Goal: Information Seeking & Learning: Find specific fact

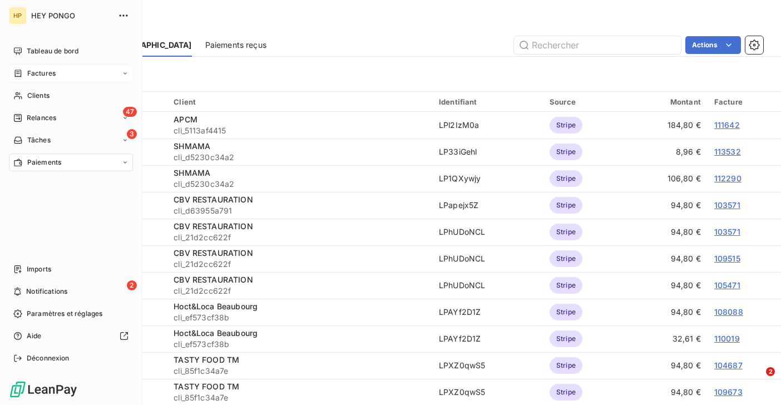
click at [34, 79] on div "Factures" at bounding box center [71, 73] width 124 height 18
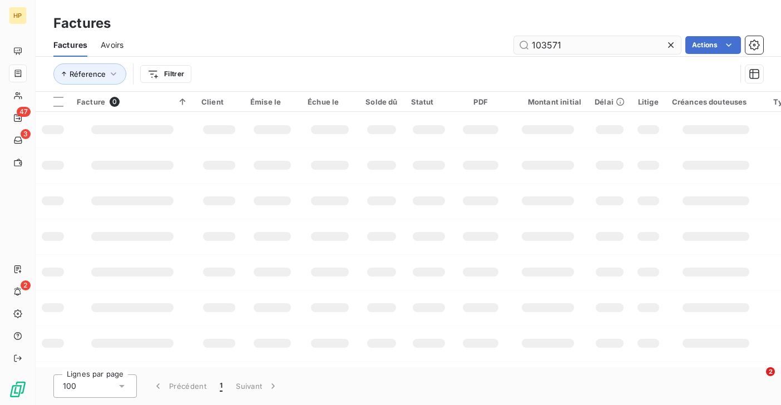
drag, startPoint x: 568, startPoint y: 43, endPoint x: 526, endPoint y: 42, distance: 42.3
click at [526, 42] on input "103571" at bounding box center [597, 45] width 167 height 18
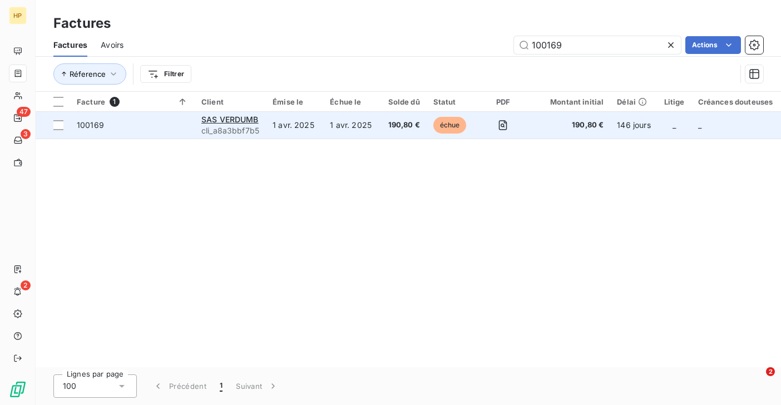
type input "100169"
click at [247, 126] on span "cli_a8a3bbf7b5" at bounding box center [230, 130] width 58 height 11
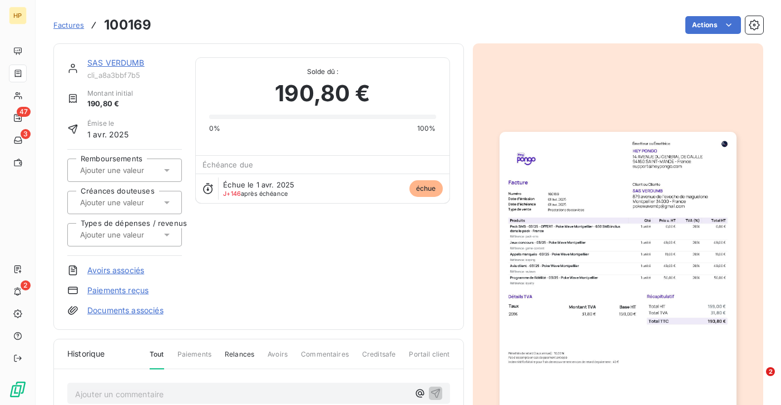
click at [106, 59] on link "SAS VERDUMB" at bounding box center [115, 62] width 57 height 9
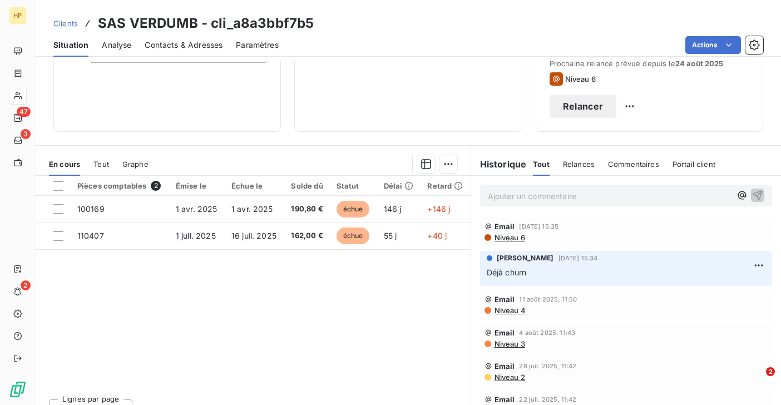
click at [524, 199] on p "Ajouter un commentaire ﻿" at bounding box center [609, 196] width 243 height 14
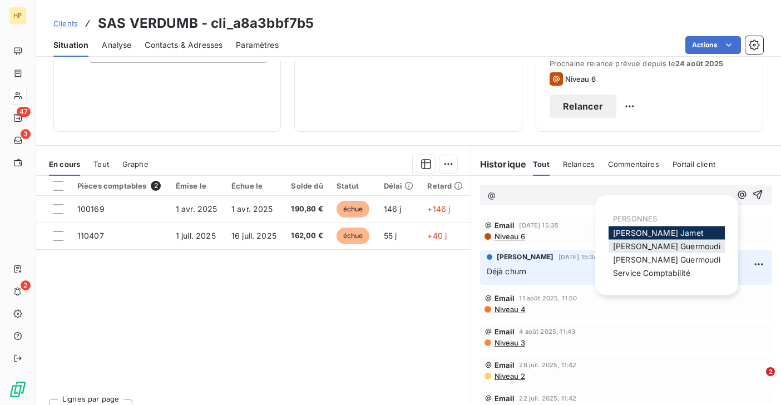
click at [619, 244] on span "[PERSON_NAME]" at bounding box center [666, 245] width 107 height 9
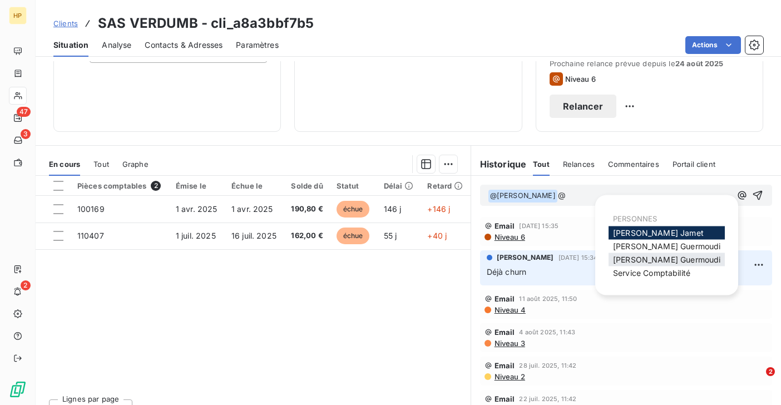
click at [624, 254] on div "[PERSON_NAME]" at bounding box center [666, 259] width 116 height 13
click at [624, 259] on span "[PERSON_NAME]" at bounding box center [666, 259] width 107 height 9
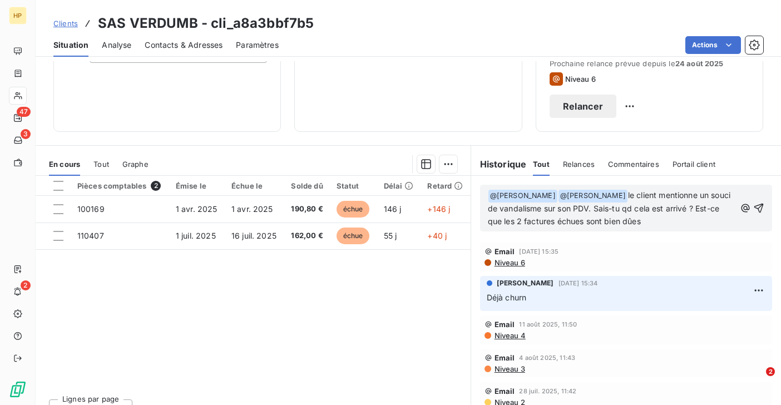
click at [100, 168] on div "Tout" at bounding box center [101, 163] width 16 height 23
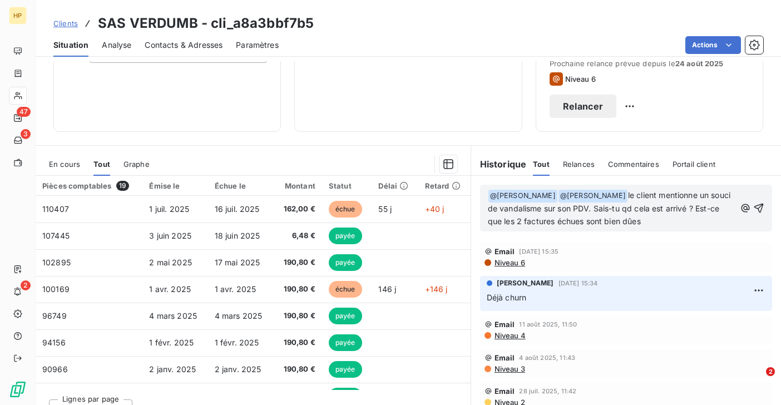
click at [572, 214] on p "﻿ @ [PERSON_NAME] ﻿ ﻿ @ [PERSON_NAME] ﻿ le client mentionne un souci de vandali…" at bounding box center [611, 208] width 247 height 39
click at [651, 224] on p "﻿ @ [PERSON_NAME] ﻿ ﻿ @ [PERSON_NAME] ﻿ le client mentionne un souci de vandali…" at bounding box center [611, 208] width 247 height 39
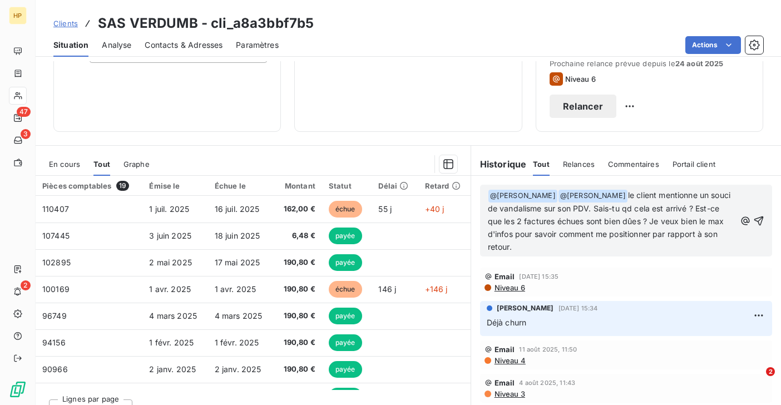
click at [651, 222] on span "le client mentionne un souci de vandalisme sur son PDV. Sais-tu qd cela est arr…" at bounding box center [610, 220] width 245 height 61
drag, startPoint x: 651, startPoint y: 221, endPoint x: 527, endPoint y: 231, distance: 124.9
click at [527, 231] on span "le client mentionne un souci de vandalisme sur son PDV. Sais-tu qd cela est arr…" at bounding box center [610, 220] width 245 height 61
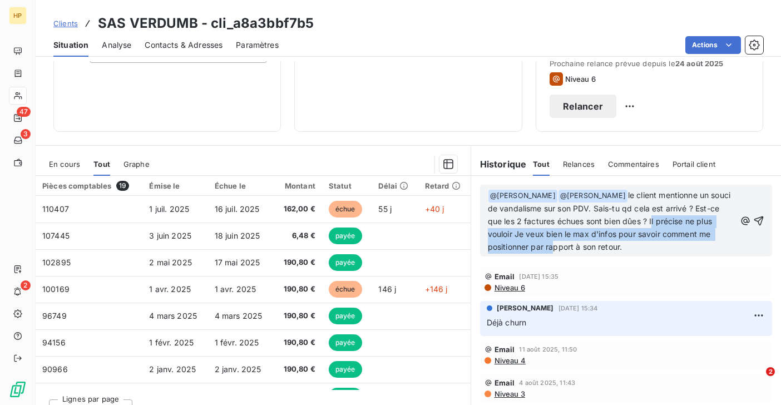
drag, startPoint x: 651, startPoint y: 221, endPoint x: 549, endPoint y: 241, distance: 103.7
click at [549, 241] on p "﻿ @ [PERSON_NAME] ﻿ ﻿ @ [PERSON_NAME] ﻿ le client mentionne un souci de vandali…" at bounding box center [611, 221] width 247 height 64
click at [690, 223] on span "le client mentionne un souci de vandalisme sur son PDV. Sais-tu qd cela est arr…" at bounding box center [610, 220] width 245 height 61
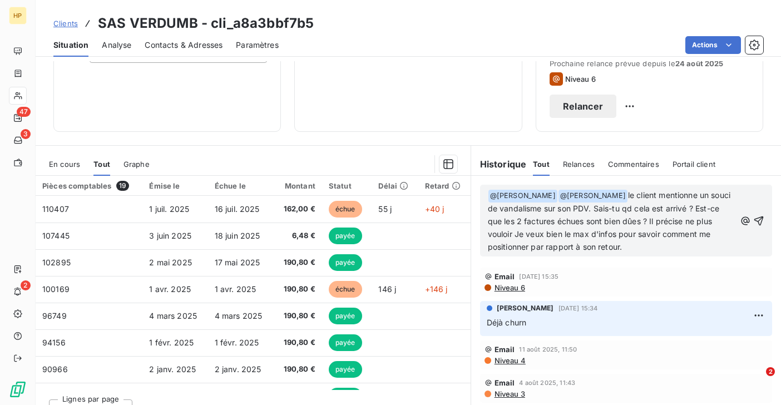
click at [688, 222] on span "le client mentionne un souci de vandalisme sur son PDV. Sais-tu qd cela est arr…" at bounding box center [610, 220] width 245 height 61
click at [651, 224] on span "le client mentionne un souci de vandalisme sur son PDV. Sais-tu qd cela est arr…" at bounding box center [610, 220] width 245 height 61
click at [542, 234] on span "le client mentionne un souci de vandalisme sur son PDV. Sais-tu qd cela est arr…" at bounding box center [610, 220] width 245 height 61
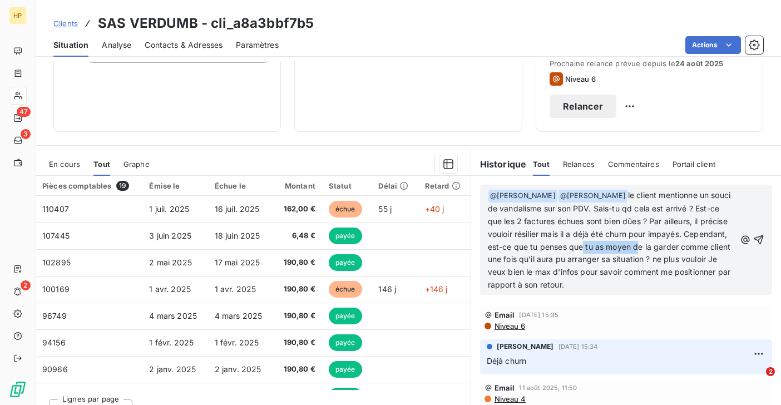
drag, startPoint x: 580, startPoint y: 246, endPoint x: 634, endPoint y: 249, distance: 54.0
click at [634, 249] on span "le client mentionne un souci de vandalisme sur son PDV. Sais-tu qd cela est arr…" at bounding box center [610, 239] width 245 height 99
click at [567, 259] on span "le client mentionne un souci de vandalisme sur son PDV. Sais-tu qd cela est arr…" at bounding box center [610, 239] width 245 height 99
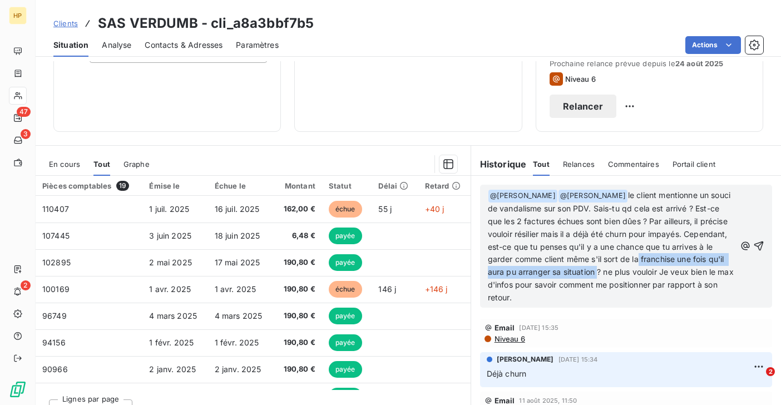
drag, startPoint x: 682, startPoint y: 260, endPoint x: 594, endPoint y: 270, distance: 87.9
click at [594, 270] on span "le client mentionne un souci de vandalisme sur son PDV. Sais-tu qd cela est arr…" at bounding box center [612, 246] width 248 height 112
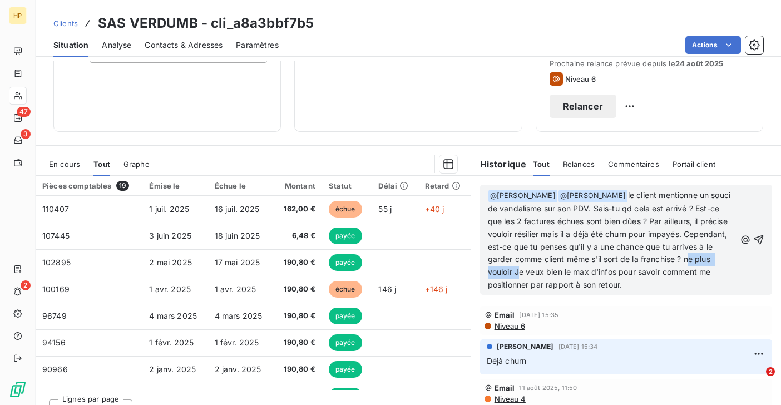
drag, startPoint x: 687, startPoint y: 258, endPoint x: 515, endPoint y: 269, distance: 172.1
click at [515, 269] on span "le client mentionne un souci de vandalisme sur son PDV. Sais-tu qd cela est arr…" at bounding box center [610, 239] width 245 height 99
click at [542, 272] on span "le client mentionne un souci de vandalisme sur son PDV. Sais-tu qd cela est arr…" at bounding box center [611, 239] width 246 height 99
drag, startPoint x: 584, startPoint y: 285, endPoint x: 672, endPoint y: 285, distance: 88.4
click at [672, 285] on span "le client mentionne un souci de vandalisme sur son PDV. Sais-tu qd cela est arr…" at bounding box center [611, 239] width 246 height 99
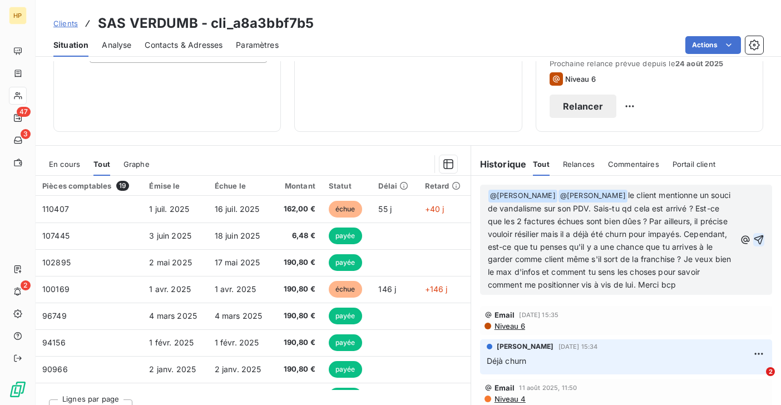
click at [760, 237] on icon "button" at bounding box center [758, 239] width 9 height 9
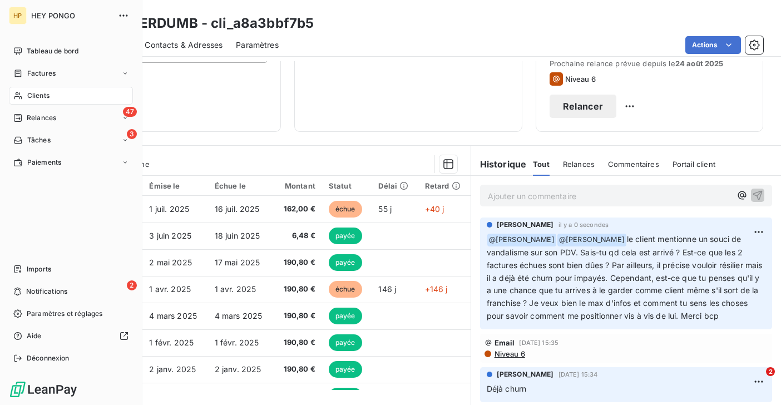
click at [37, 98] on span "Clients" at bounding box center [38, 96] width 22 height 10
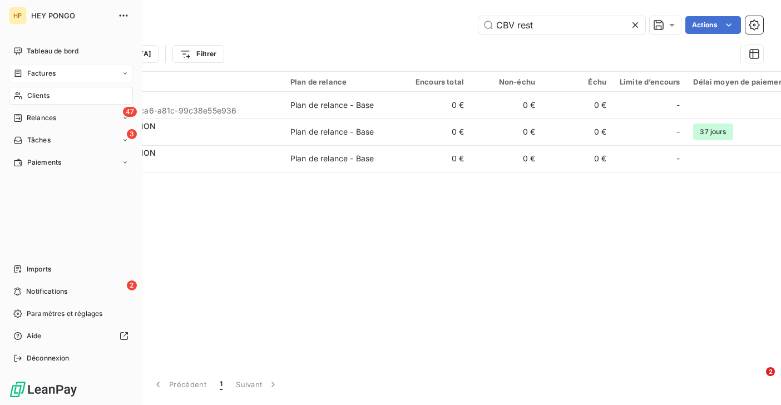
click at [35, 77] on span "Factures" at bounding box center [41, 73] width 28 height 10
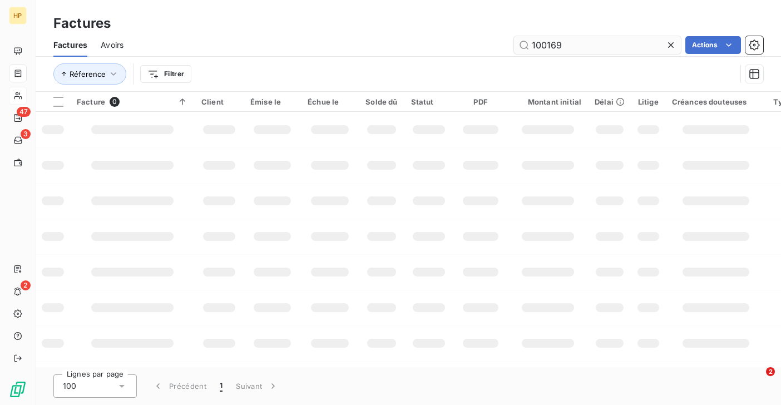
drag, startPoint x: 569, startPoint y: 45, endPoint x: 525, endPoint y: 45, distance: 44.5
click at [525, 45] on input "100169" at bounding box center [597, 45] width 167 height 18
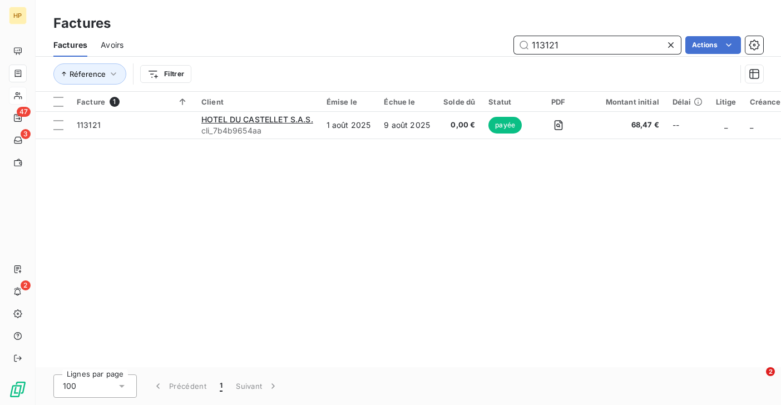
drag, startPoint x: 562, startPoint y: 46, endPoint x: 524, endPoint y: 43, distance: 37.9
click at [524, 43] on input "113121" at bounding box center [597, 45] width 167 height 18
paste input "486"
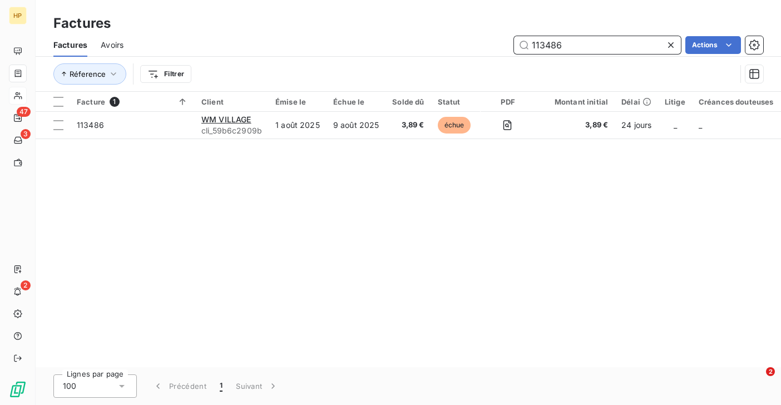
drag, startPoint x: 569, startPoint y: 46, endPoint x: 524, endPoint y: 46, distance: 44.5
click at [524, 46] on input "113486" at bounding box center [597, 45] width 167 height 18
paste input "2401"
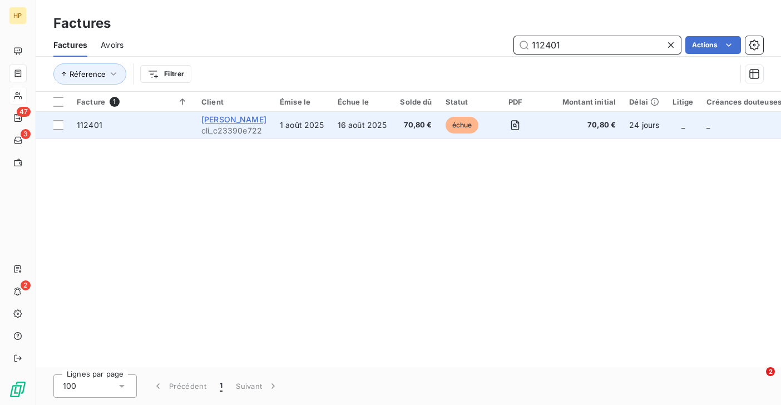
type input "112401"
click at [210, 118] on span "[PERSON_NAME]" at bounding box center [233, 119] width 65 height 9
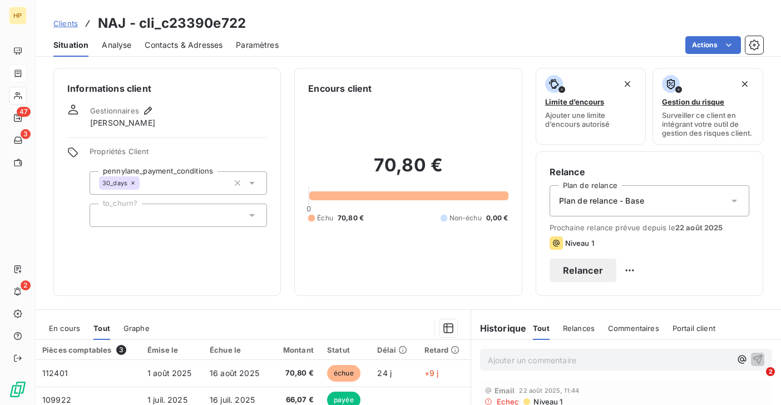
scroll to position [145, 0]
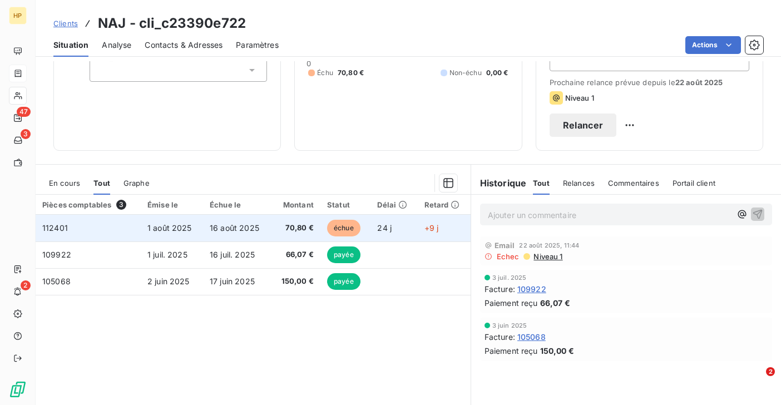
click at [284, 229] on span "70,80 €" at bounding box center [295, 227] width 36 height 11
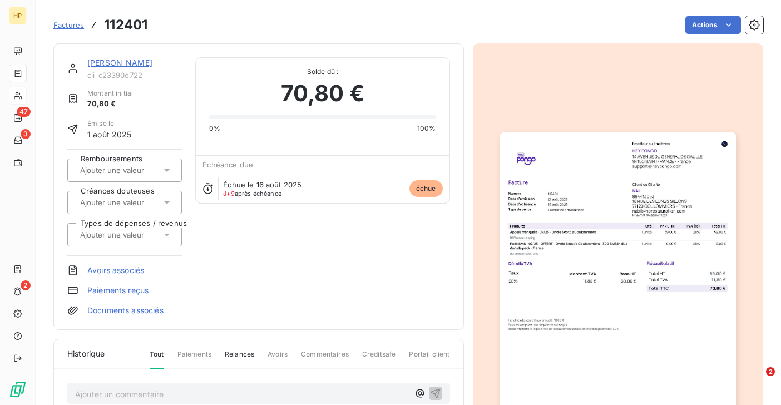
click at [99, 63] on link "[PERSON_NAME]" at bounding box center [119, 62] width 65 height 9
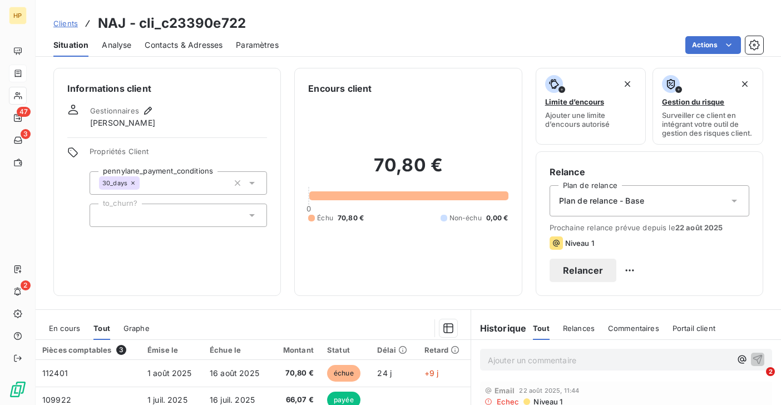
click at [177, 45] on span "Contacts & Adresses" at bounding box center [184, 44] width 78 height 11
